Goal: Find specific page/section: Find specific page/section

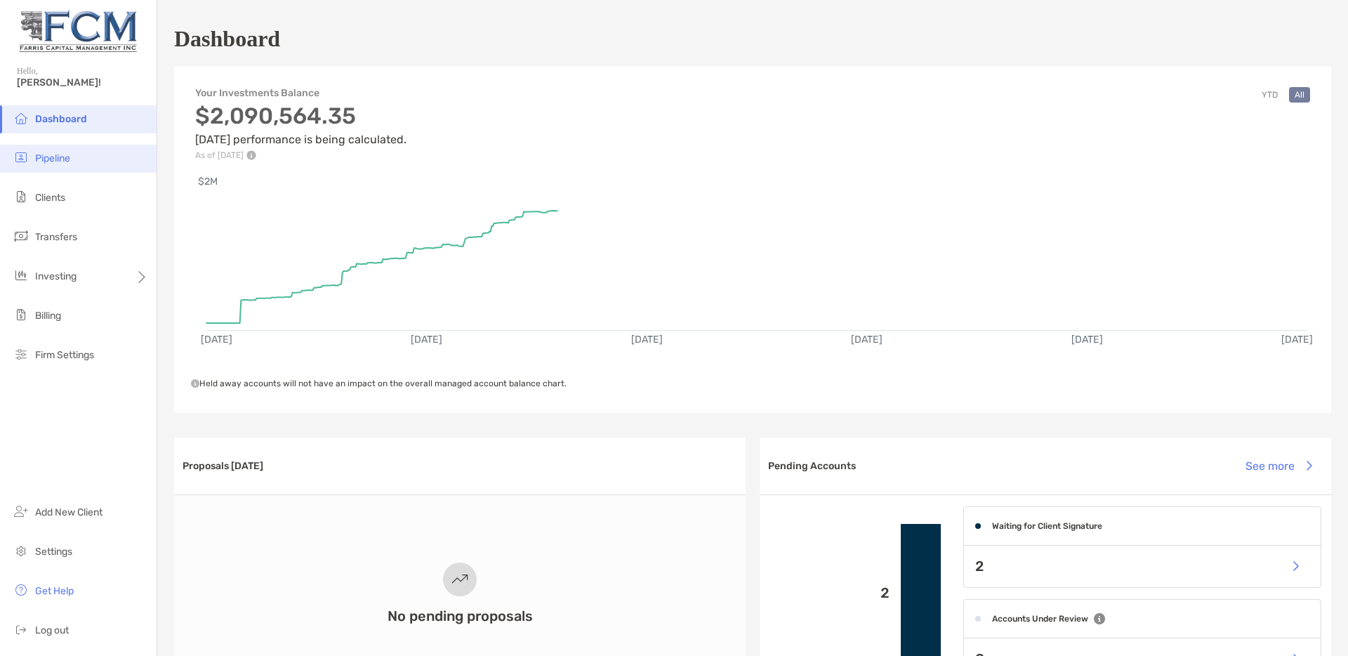
click at [62, 154] on span "Pipeline" at bounding box center [52, 158] width 35 height 12
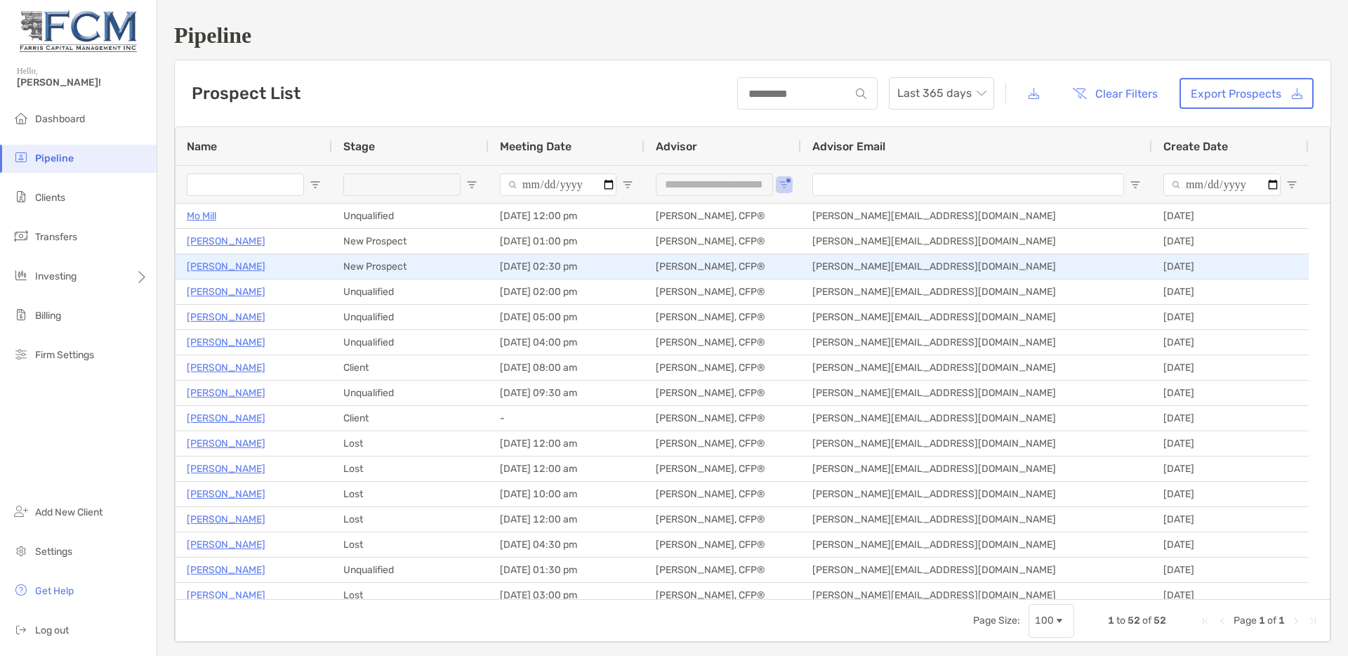
click at [215, 269] on p "[PERSON_NAME]" at bounding box center [226, 267] width 79 height 18
